Goal: Task Accomplishment & Management: Complete application form

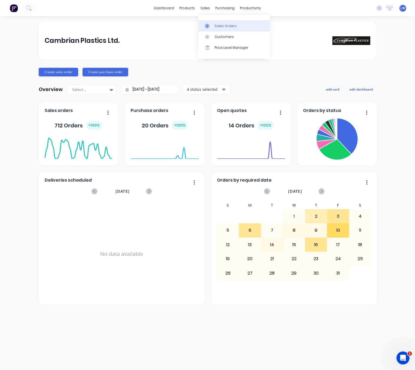
click at [214, 24] on link "Sales Orders" at bounding box center [234, 25] width 72 height 11
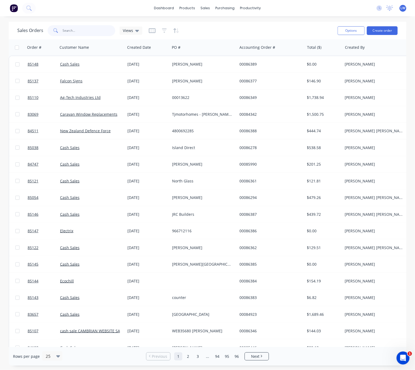
click at [86, 30] on input "text" at bounding box center [89, 30] width 53 height 11
type input "86380"
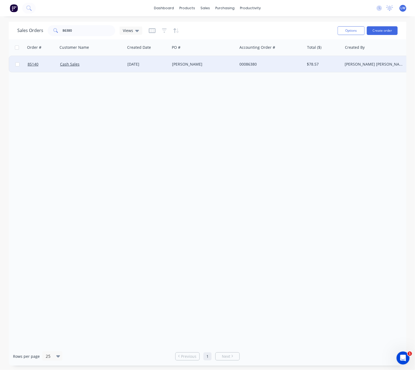
click at [184, 68] on div "Craig" at bounding box center [203, 64] width 67 height 16
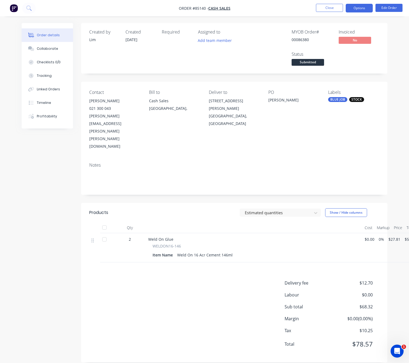
click at [357, 11] on button "Options" at bounding box center [359, 8] width 27 height 9
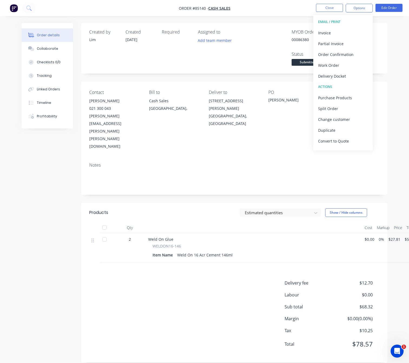
click at [19, 250] on div "Order details Collaborate Checklists 0/0 Tracking Linked Orders Timeline Profit…" at bounding box center [204, 197] width 377 height 348
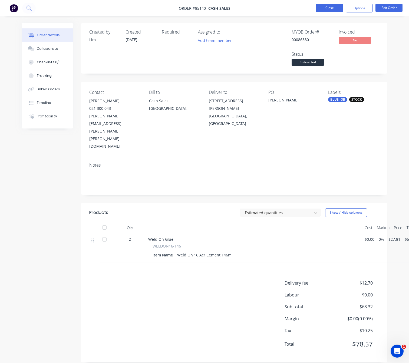
click at [336, 6] on button "Close" at bounding box center [329, 8] width 27 height 8
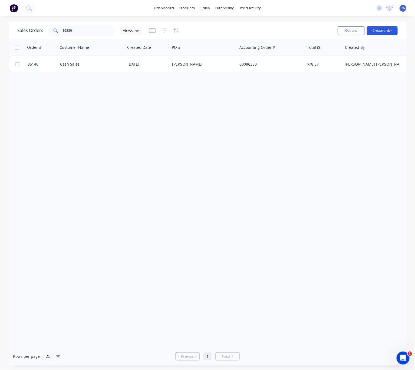
click at [383, 30] on button "Create order" at bounding box center [382, 30] width 31 height 9
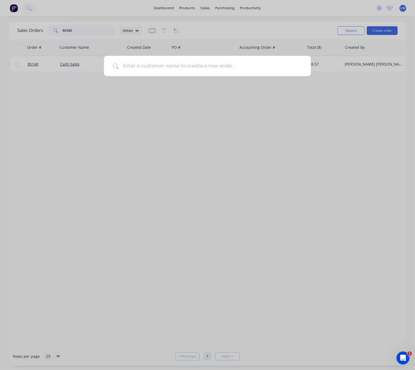
click at [236, 63] on input at bounding box center [211, 66] width 184 height 20
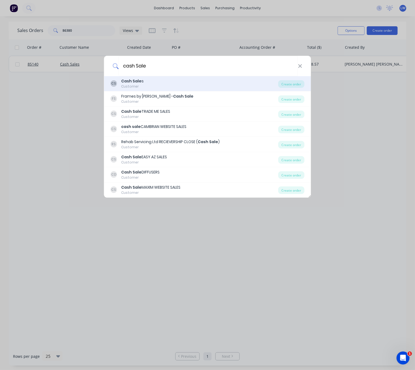
type input "cash Sale"
click at [164, 86] on div "CS Cash Sale s Customer" at bounding box center [195, 83] width 168 height 11
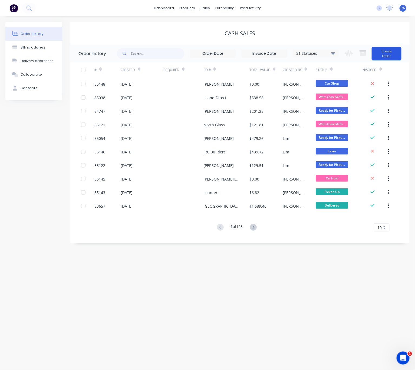
click at [388, 57] on button "Create Order" at bounding box center [387, 54] width 30 height 14
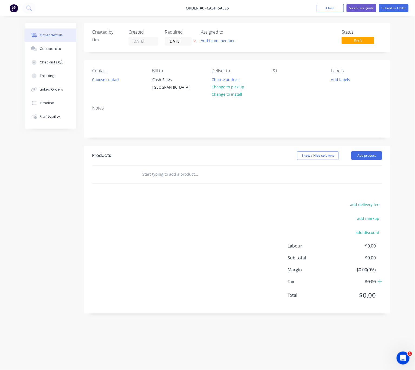
click at [195, 39] on button "button" at bounding box center [195, 41] width 6 height 6
click at [102, 80] on button "Choose contact" at bounding box center [105, 79] width 33 height 7
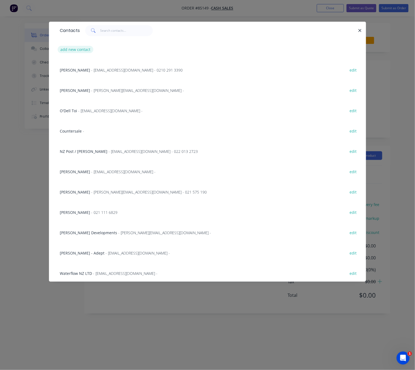
click at [83, 51] on button "add new contact" at bounding box center [76, 49] width 36 height 7
select select "NZ"
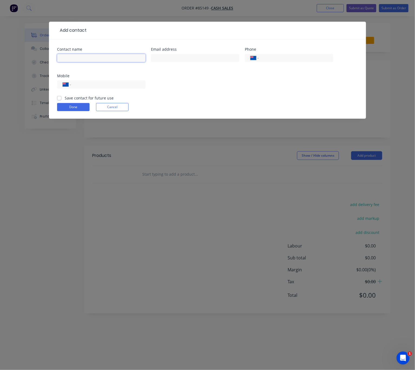
click at [88, 58] on input "text" at bounding box center [101, 58] width 89 height 8
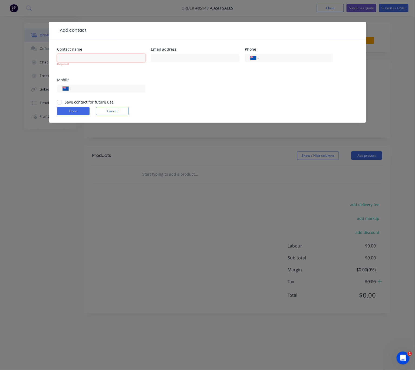
click at [89, 58] on input "text" at bounding box center [101, 58] width 89 height 8
paste input "chathamseafoods"
drag, startPoint x: 63, startPoint y: 59, endPoint x: 55, endPoint y: 58, distance: 8.3
click at [57, 59] on input "chathamseafoods" at bounding box center [101, 58] width 89 height 8
click at [76, 57] on input "Chathamseafoods" at bounding box center [101, 58] width 89 height 8
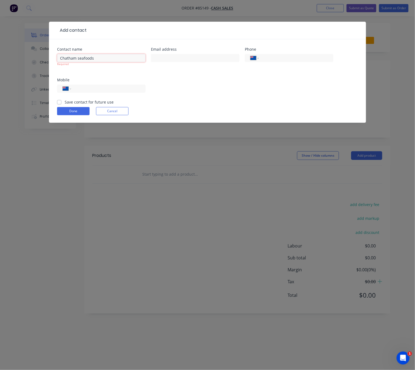
click at [79, 58] on input "Chatham seafoods" at bounding box center [101, 58] width 89 height 8
click at [123, 58] on input "Chatham Seafoods" at bounding box center [101, 58] width 89 height 8
type input "Chatham Seafoods - Kevin Clark"
click at [177, 58] on input "text" at bounding box center [195, 58] width 89 height 8
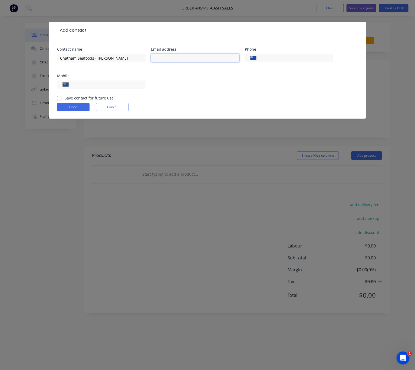
click at [172, 57] on input "text" at bounding box center [195, 58] width 89 height 8
paste input "chathamseafoods@farmside.co.nz>"
type input "chathamseafoods@farmside.co.nz"
click at [122, 84] on input "tel" at bounding box center [107, 84] width 65 height 6
type input "021 580 053"
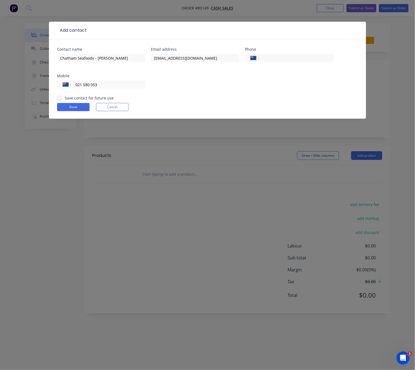
drag, startPoint x: 58, startPoint y: 99, endPoint x: 63, endPoint y: 102, distance: 6.4
click at [65, 99] on label "Save contact for future use" at bounding box center [89, 98] width 49 height 6
click at [58, 99] on input "Save contact for future use" at bounding box center [59, 97] width 4 height 5
checkbox input "true"
click at [71, 107] on button "Done" at bounding box center [73, 107] width 32 height 8
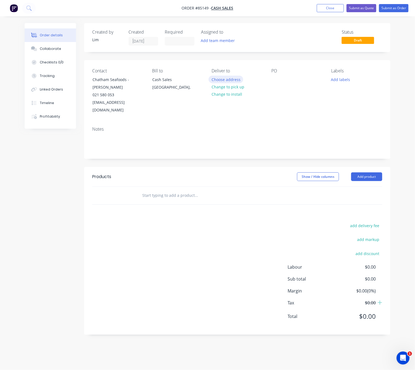
click at [232, 79] on button "Choose address" at bounding box center [226, 79] width 35 height 7
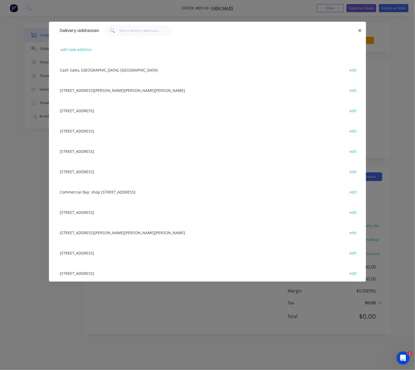
click at [83, 54] on div "add new address" at bounding box center [207, 49] width 301 height 20
click at [84, 49] on button "add new address" at bounding box center [76, 49] width 37 height 7
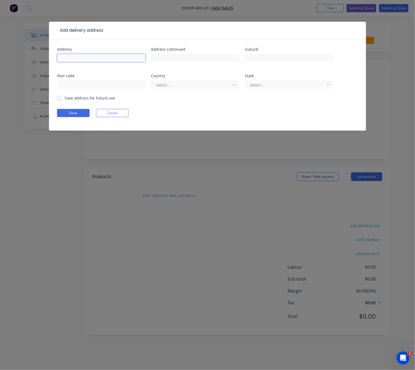
click at [81, 60] on input "text" at bounding box center [101, 58] width 89 height 8
drag, startPoint x: 97, startPoint y: 58, endPoint x: 110, endPoint y: 62, distance: 13.3
click at [97, 58] on input "6 lawrence Stevens drive" at bounding box center [101, 58] width 89 height 8
type input "6 lawrence Stevens Drive"
click at [190, 60] on input "text" at bounding box center [195, 58] width 89 height 8
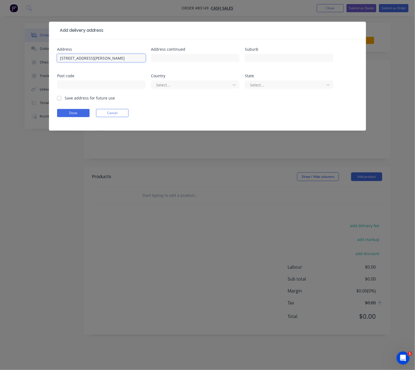
drag, startPoint x: 107, startPoint y: 56, endPoint x: 40, endPoint y: 61, distance: 67.6
click at [40, 61] on div "Add delivery address Address 6 lawrence Stevens Drive Address continued Suburb …" at bounding box center [207, 185] width 415 height 370
click at [198, 58] on input "text" at bounding box center [195, 58] width 89 height 8
type input "Auckland Airport"
click at [300, 59] on input "text" at bounding box center [289, 58] width 89 height 8
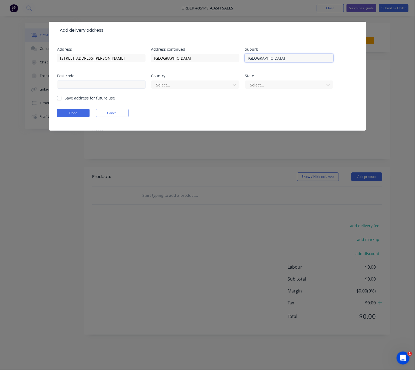
type input "Auckland"
click at [81, 84] on input "text" at bounding box center [101, 84] width 89 height 8
type input "2022"
click at [188, 86] on div at bounding box center [192, 84] width 72 height 7
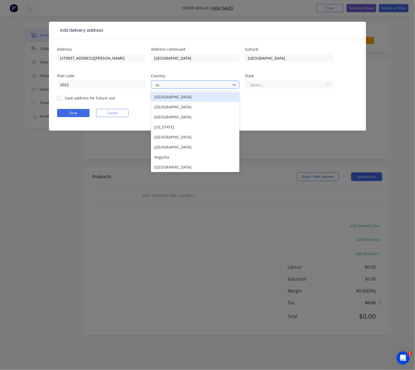
type input "new"
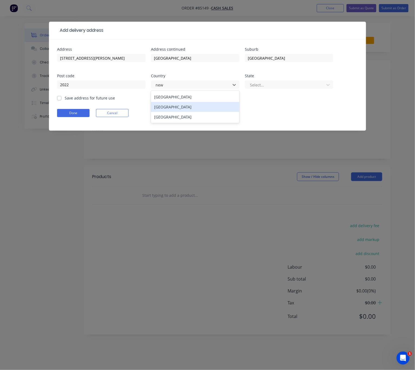
click at [184, 105] on div "New Zealand" at bounding box center [195, 107] width 89 height 10
click at [255, 87] on div at bounding box center [286, 84] width 72 height 7
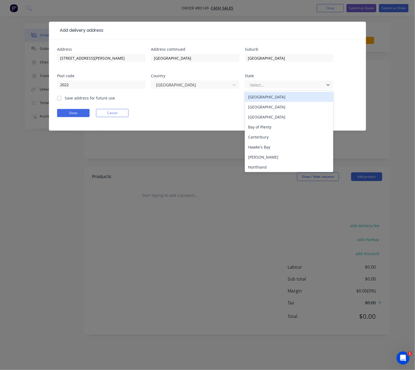
drag, startPoint x: 279, startPoint y: 96, endPoint x: 276, endPoint y: 109, distance: 13.2
click at [279, 97] on div "North Island" at bounding box center [289, 97] width 89 height 10
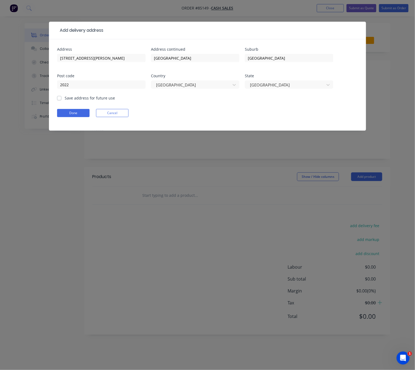
click at [65, 98] on label "Save address for future use" at bounding box center [90, 98] width 50 height 6
click at [58, 98] on input "Save address for future use" at bounding box center [59, 97] width 4 height 5
click at [65, 97] on label "Save address for future use" at bounding box center [90, 98] width 50 height 6
click at [58, 97] on input "Save address for future use" at bounding box center [59, 97] width 4 height 5
checkbox input "false"
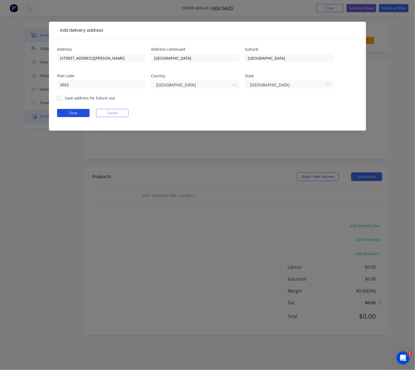
click at [63, 116] on button "Done" at bounding box center [73, 113] width 32 height 8
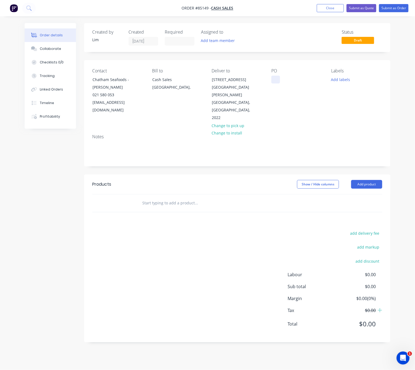
click at [275, 79] on div at bounding box center [276, 80] width 9 height 8
click at [276, 79] on div at bounding box center [276, 80] width 9 height 8
click at [341, 80] on button "Add labels" at bounding box center [340, 79] width 25 height 7
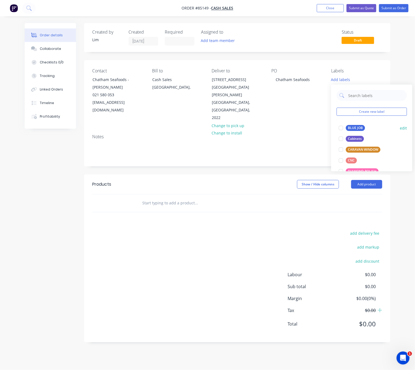
click at [357, 129] on div "BLUE JOB" at bounding box center [355, 128] width 19 height 6
click at [247, 214] on div "Products Show / Hide columns Add product add delivery fee add markup add discou…" at bounding box center [237, 258] width 306 height 168
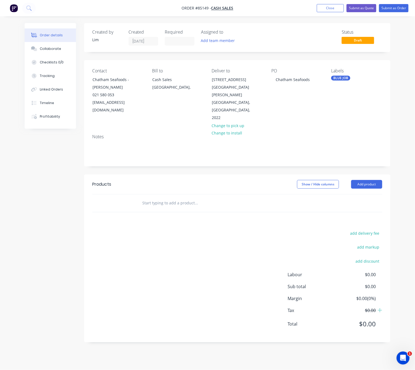
click at [161, 197] on input "text" at bounding box center [196, 202] width 108 height 11
